Goal: Transaction & Acquisition: Download file/media

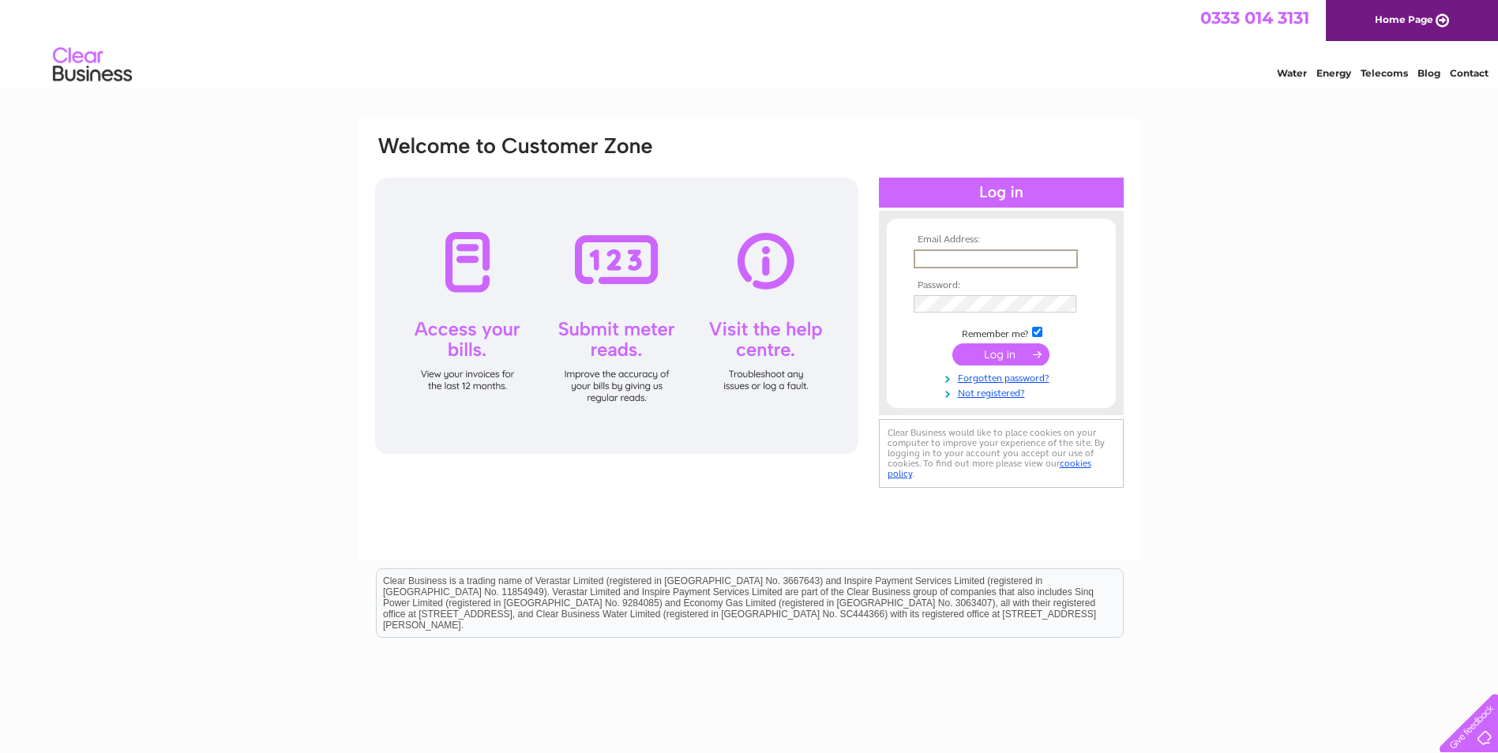
paste input "lyndsay.duff@nhs.scot"
type input "lyndsay.duff@nhs.scot"
click at [1018, 358] on input "submit" at bounding box center [1000, 353] width 97 height 22
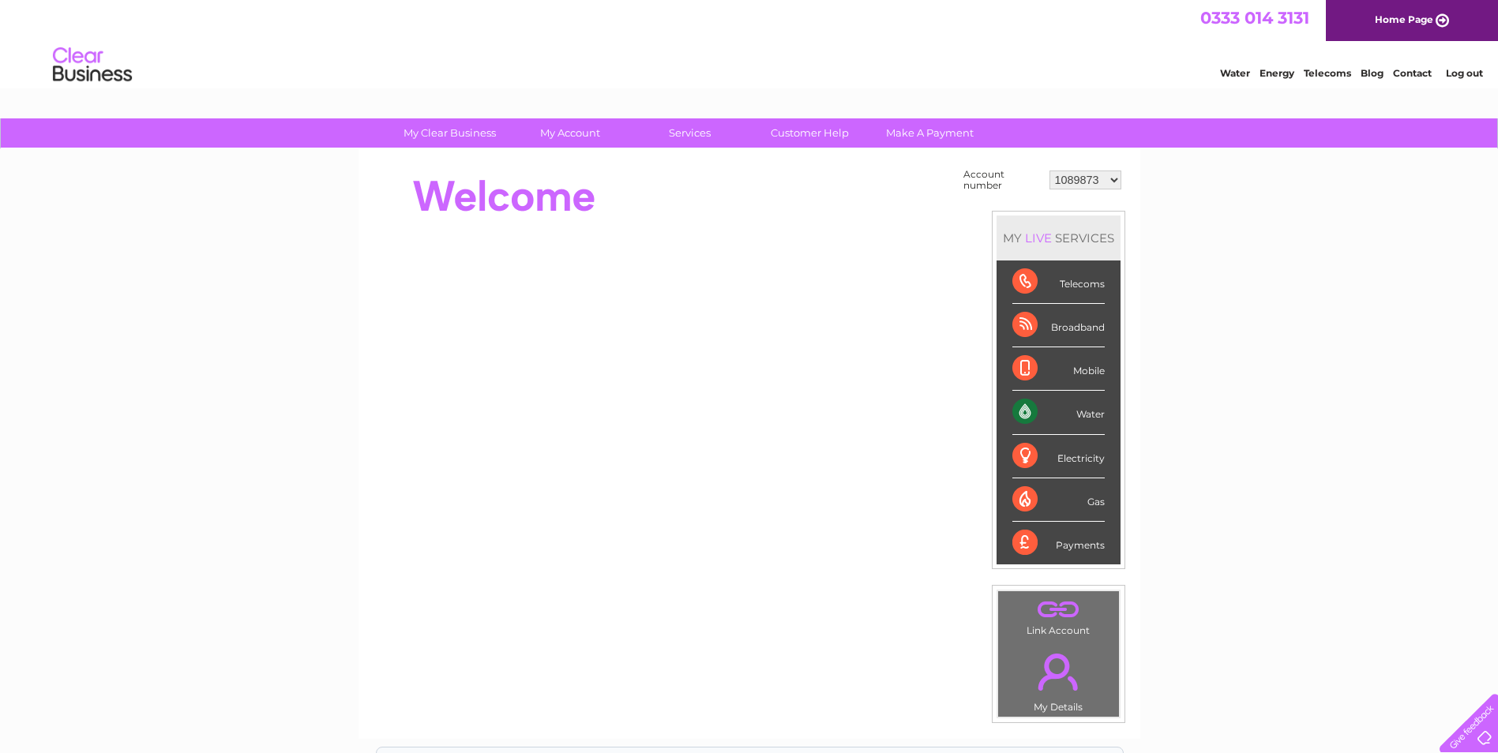
click at [1093, 183] on select "1089873 1089874 1089876 1089877 1089878 1138542 1144636 30274067" at bounding box center [1085, 180] width 72 height 19
select select "1089878"
click at [1049, 171] on select "1089873 1089874 1089876 1089877 1089878 1138542 1144636 30274067" at bounding box center [1085, 180] width 72 height 19
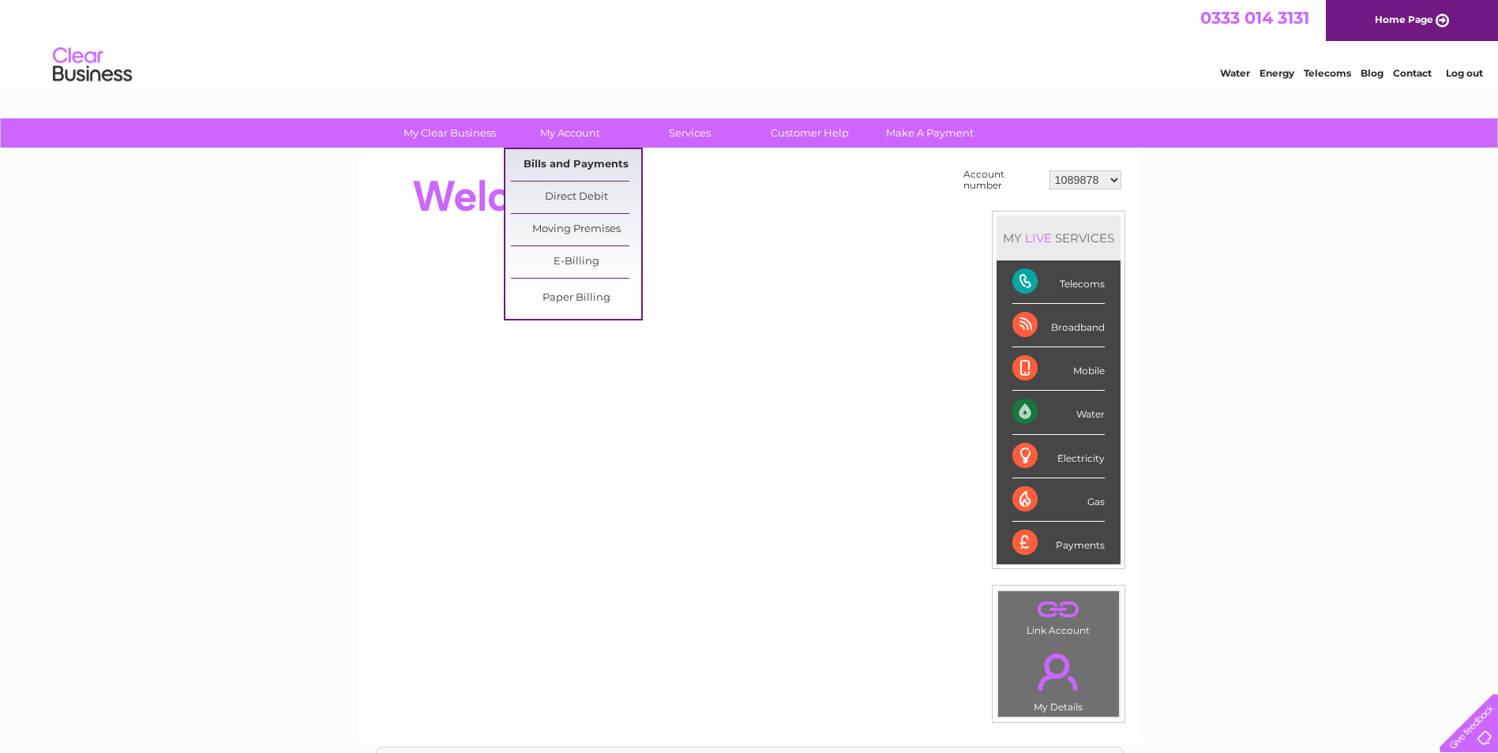
click at [587, 166] on link "Bills and Payments" at bounding box center [576, 165] width 130 height 32
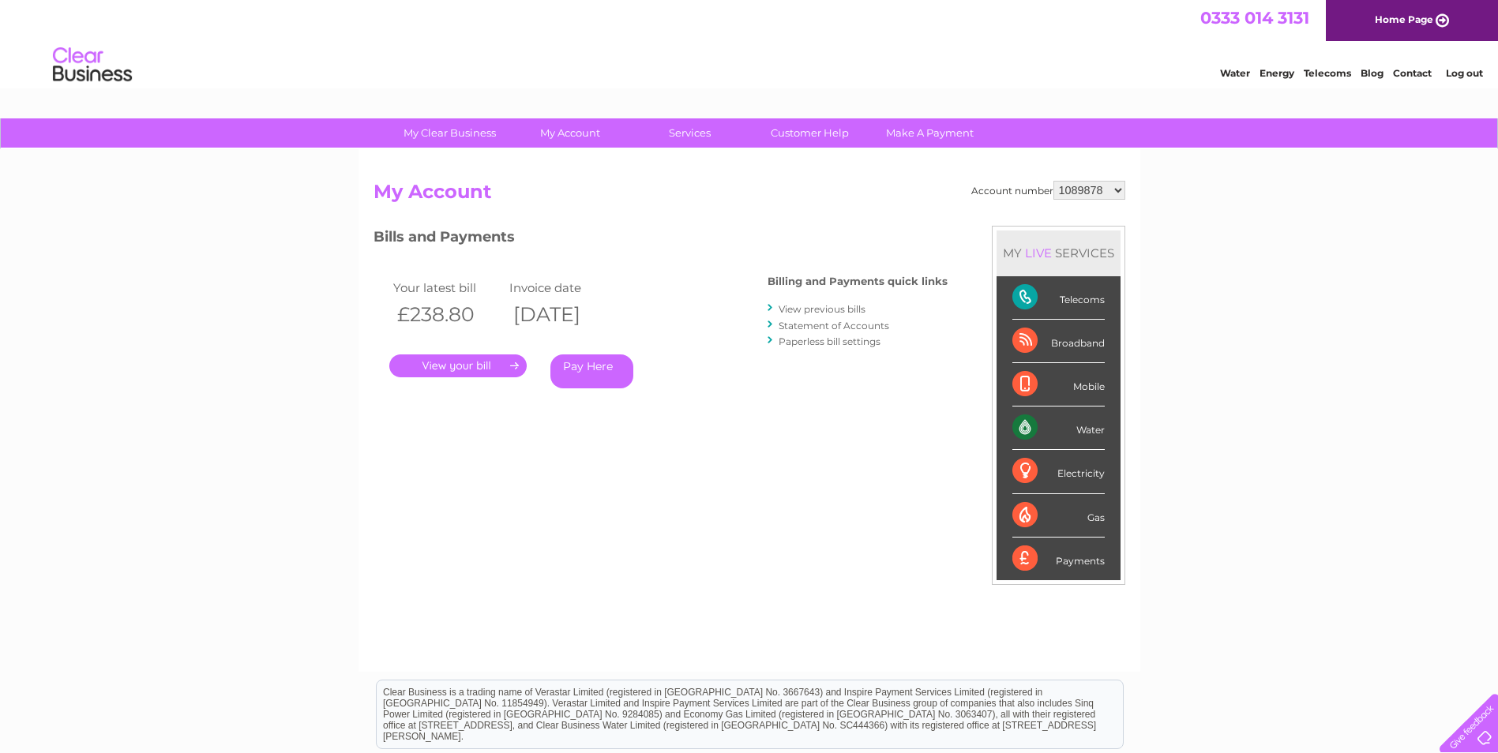
click at [827, 309] on link "View previous bills" at bounding box center [821, 309] width 87 height 12
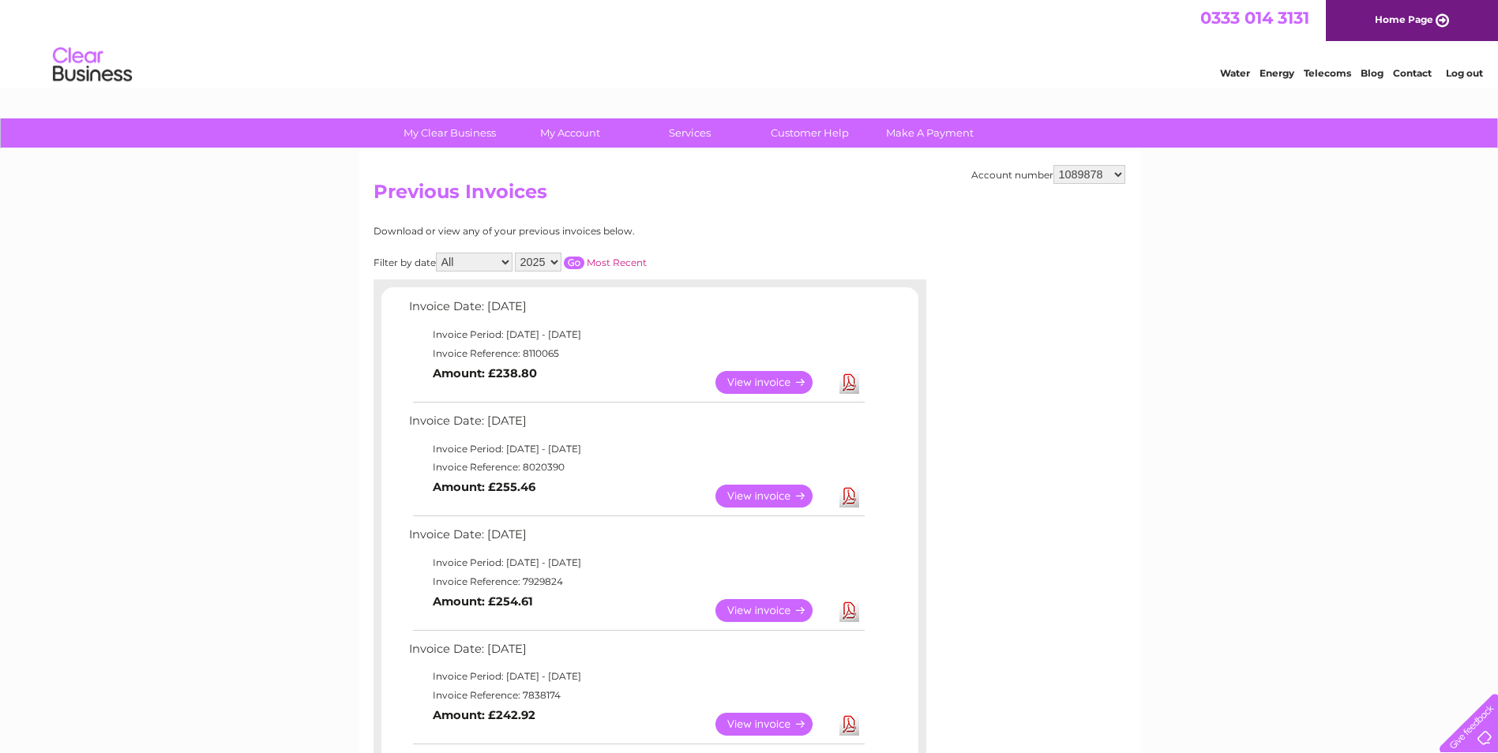
click at [848, 377] on link "Download" at bounding box center [849, 382] width 20 height 23
